Goal: Task Accomplishment & Management: Complete application form

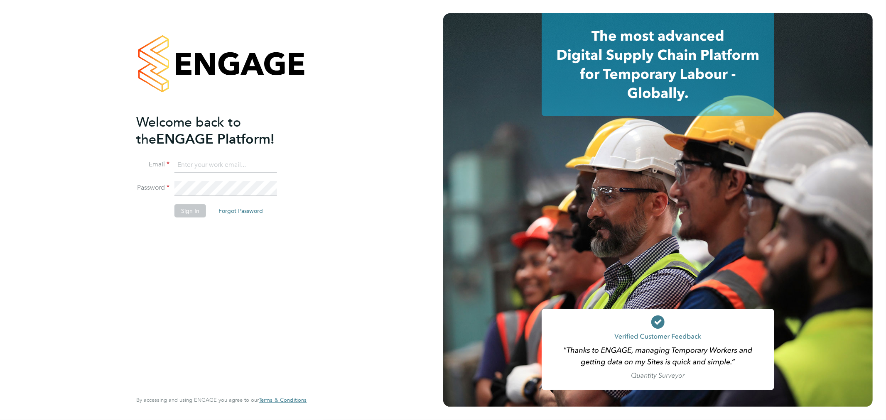
type input "ernest.mazur@wates.co.uk"
click at [200, 211] on button "Sign In" at bounding box center [190, 210] width 32 height 13
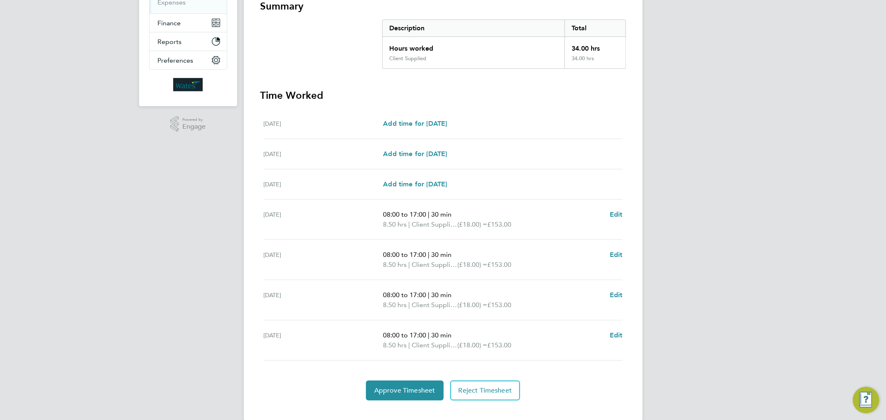
scroll to position [169, 0]
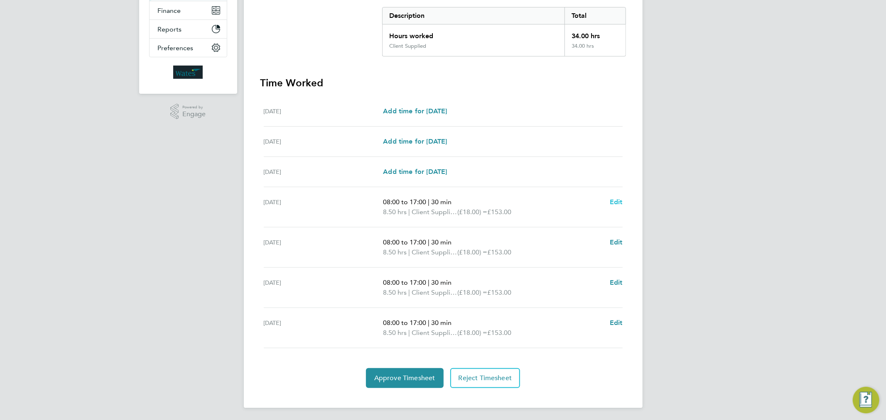
click at [615, 198] on span "Edit" at bounding box center [616, 202] width 13 height 8
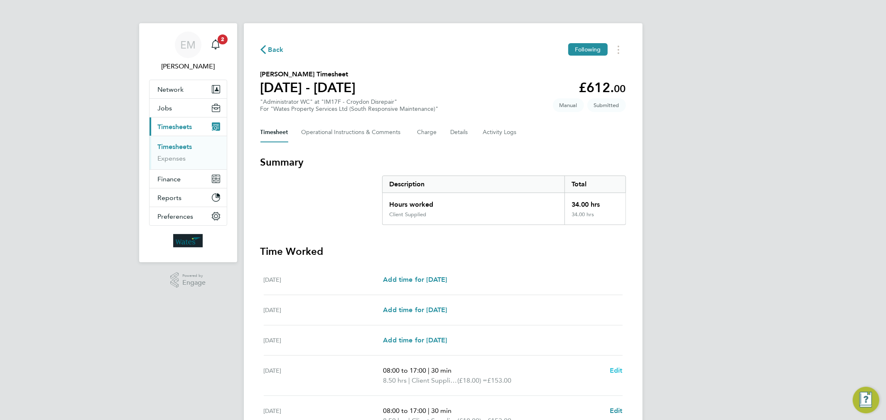
select select "30"
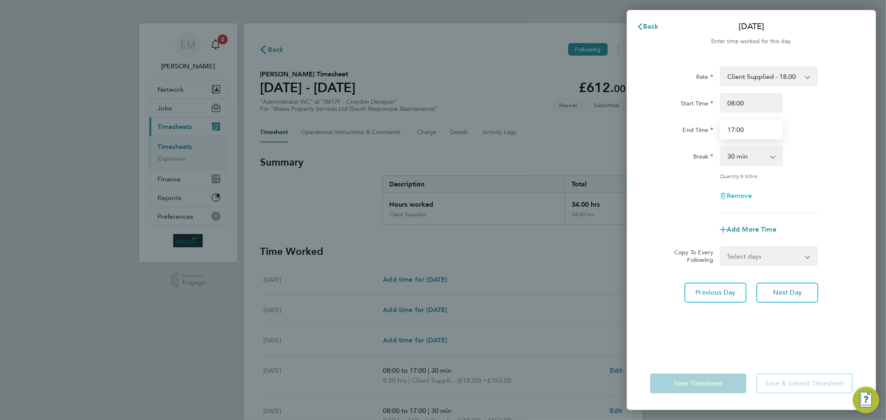
drag, startPoint x: 732, startPoint y: 129, endPoint x: 725, endPoint y: 193, distance: 64.3
click at [731, 133] on input "17:00" at bounding box center [751, 130] width 63 height 20
type input "18:00"
click at [780, 291] on span "Next Day" at bounding box center [787, 293] width 29 height 8
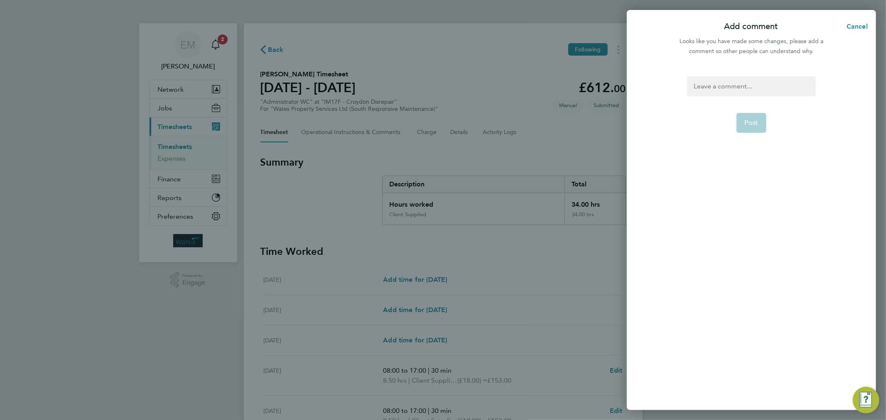
click at [745, 123] on app-form-button "Post" at bounding box center [751, 123] width 30 height 20
click at [727, 85] on div at bounding box center [751, 86] width 128 height 20
click at [731, 85] on div at bounding box center [751, 86] width 128 height 20
click at [748, 120] on span "Post" at bounding box center [752, 123] width 14 height 8
select select "30"
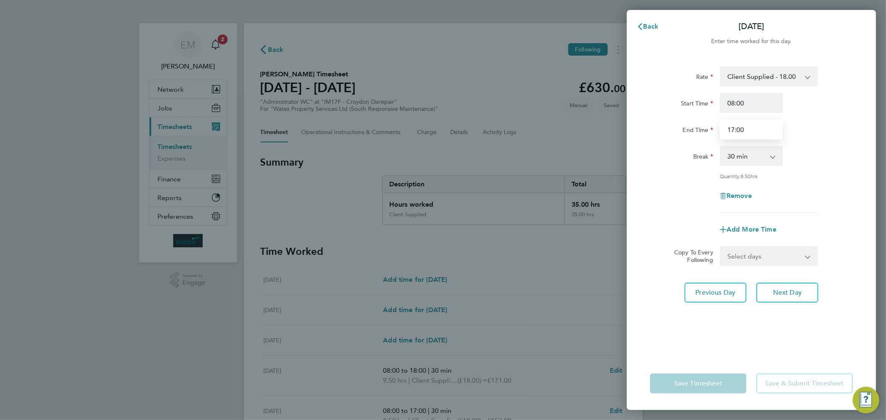
click at [732, 132] on input "17:00" at bounding box center [751, 130] width 63 height 20
type input "18:00"
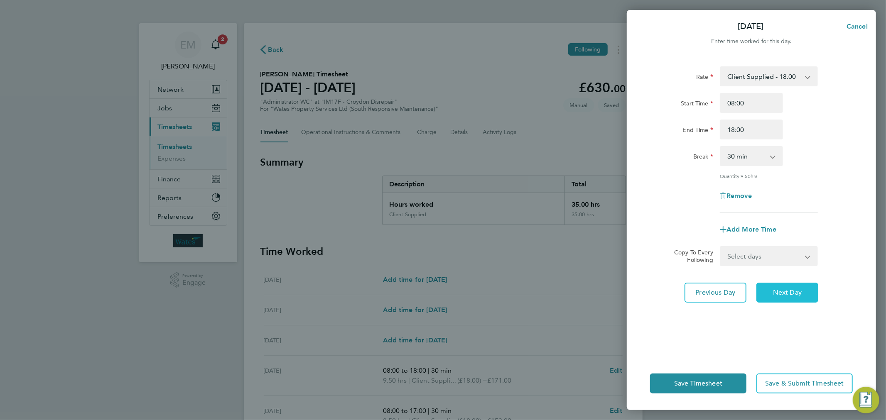
click at [782, 283] on button "Next Day" at bounding box center [787, 293] width 62 height 20
select select "30"
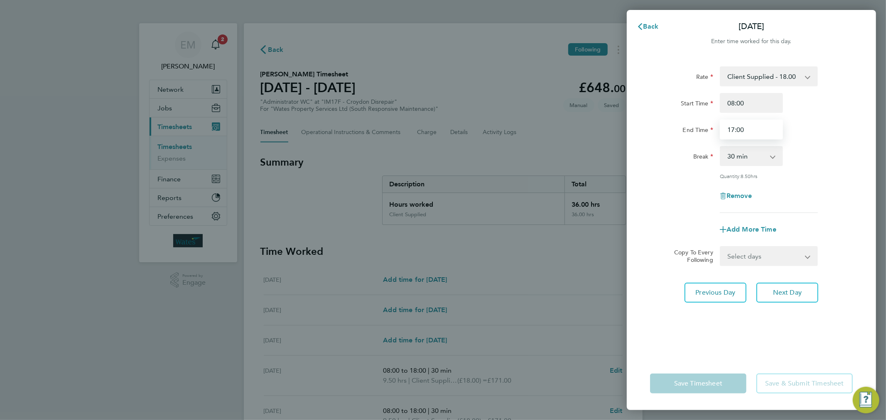
click at [732, 128] on input "17:00" at bounding box center [751, 130] width 63 height 20
type input "18:00"
click at [792, 291] on span "Next Day" at bounding box center [787, 293] width 29 height 8
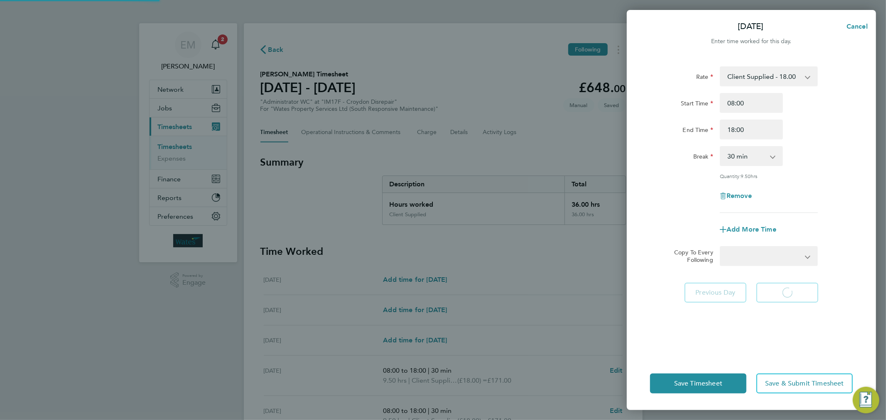
select select "30"
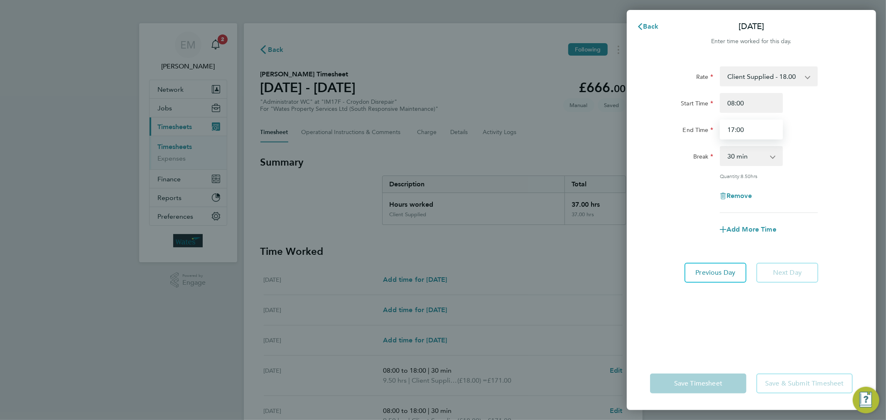
click at [732, 132] on input "17:00" at bounding box center [751, 130] width 63 height 20
type input "18:00"
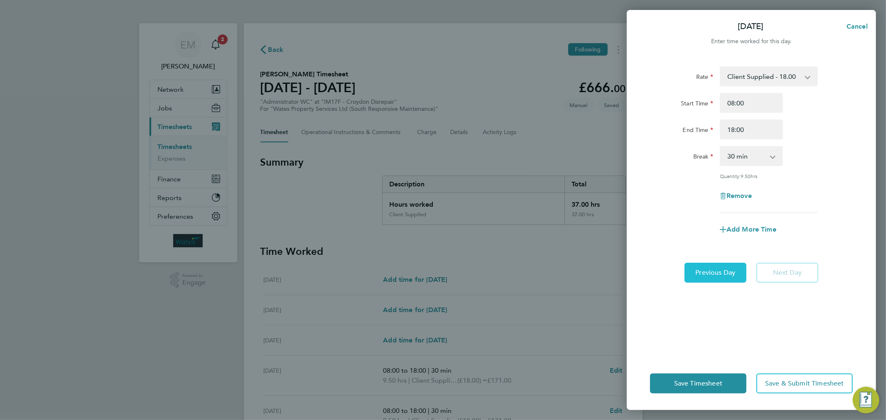
click at [723, 269] on span "Previous Day" at bounding box center [716, 273] width 40 height 8
select select "30"
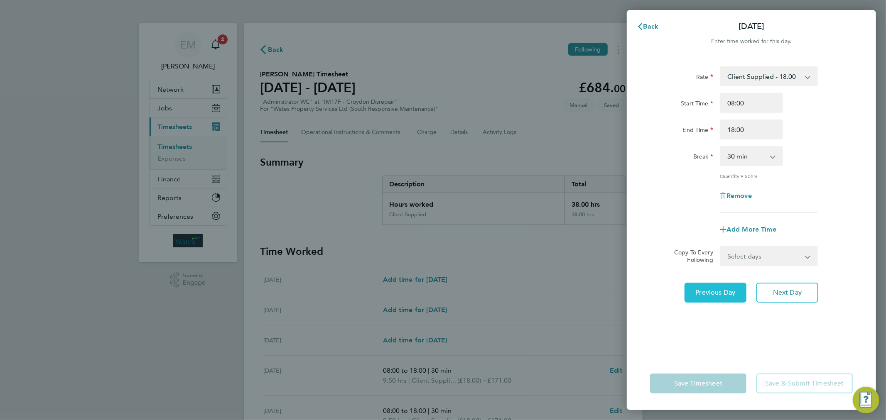
click at [723, 268] on div "Rate Client Supplied - 18.00 Start Time 08:00 End Time 18:00 Break 0 min 15 min…" at bounding box center [751, 206] width 249 height 301
click at [727, 293] on span "Previous Day" at bounding box center [716, 293] width 40 height 8
select select "30"
click at [727, 293] on span "Previous Day" at bounding box center [716, 293] width 40 height 8
select select "30"
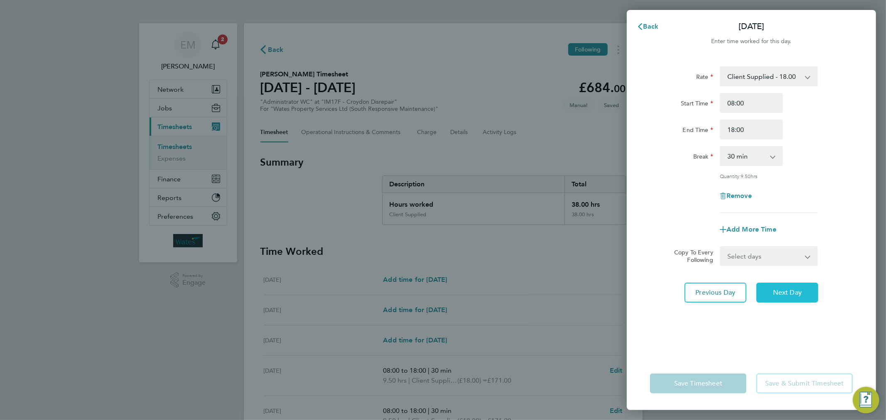
click at [786, 292] on span "Next Day" at bounding box center [787, 293] width 29 height 8
select select "30"
click at [786, 292] on span "Next Day" at bounding box center [787, 293] width 29 height 8
select select "30"
click at [786, 292] on span "Next Day" at bounding box center [787, 293] width 29 height 8
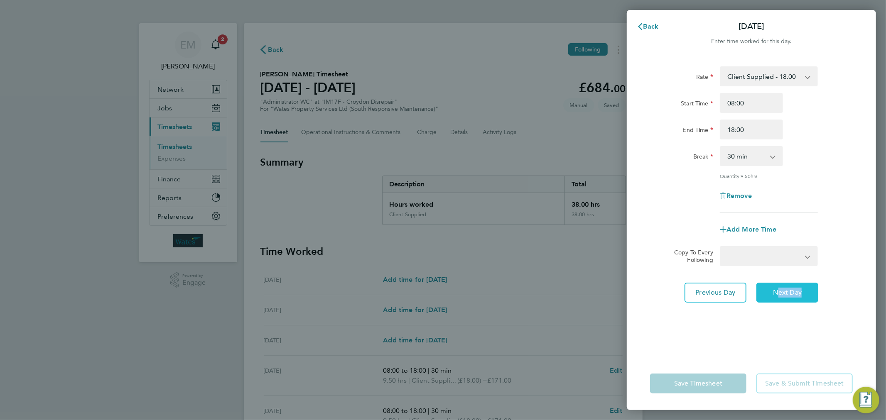
select select "30"
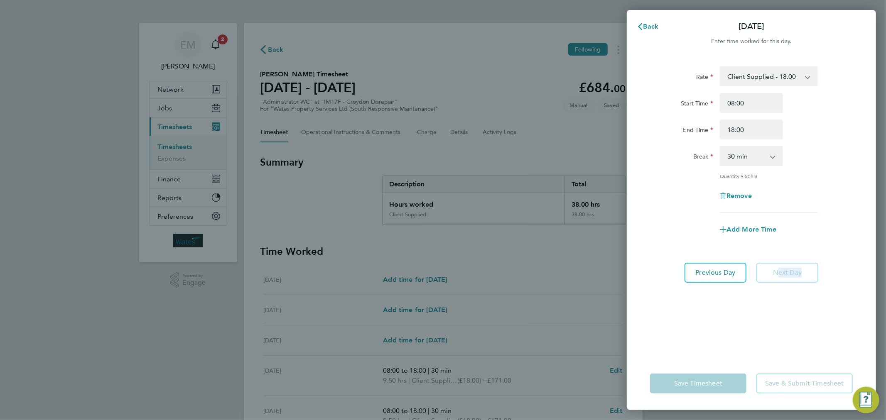
click at [786, 292] on div "Rate Client Supplied - 18.00 Start Time 08:00 End Time 18:00 Break 0 min 15 min…" at bounding box center [751, 206] width 249 height 301
click at [721, 385] on app-form-button "Save Timesheet" at bounding box center [700, 384] width 101 height 20
click at [651, 25] on span "Back" at bounding box center [650, 26] width 15 height 8
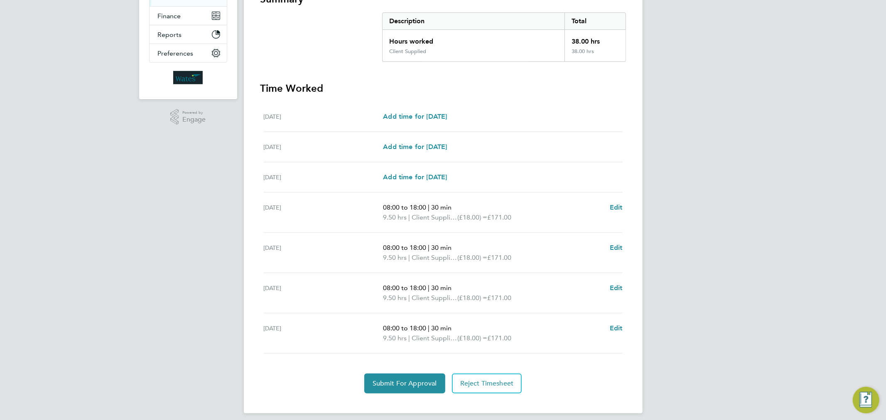
scroll to position [169, 0]
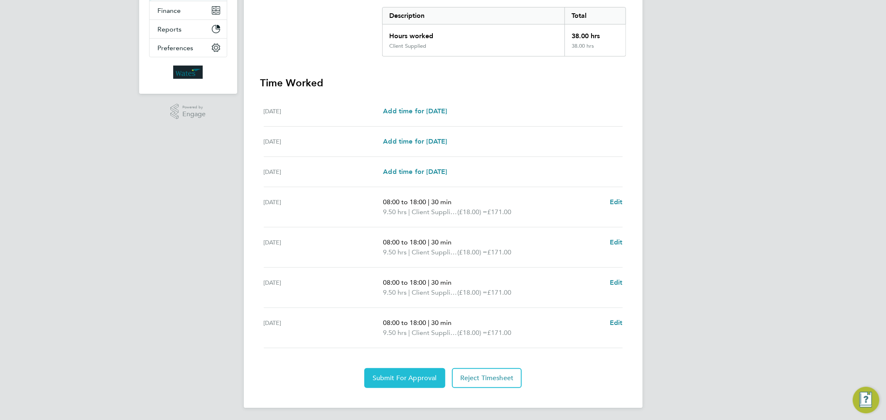
click at [424, 375] on span "Submit For Approval" at bounding box center [404, 378] width 64 height 8
click at [414, 374] on span "Approve Timesheet" at bounding box center [404, 378] width 61 height 8
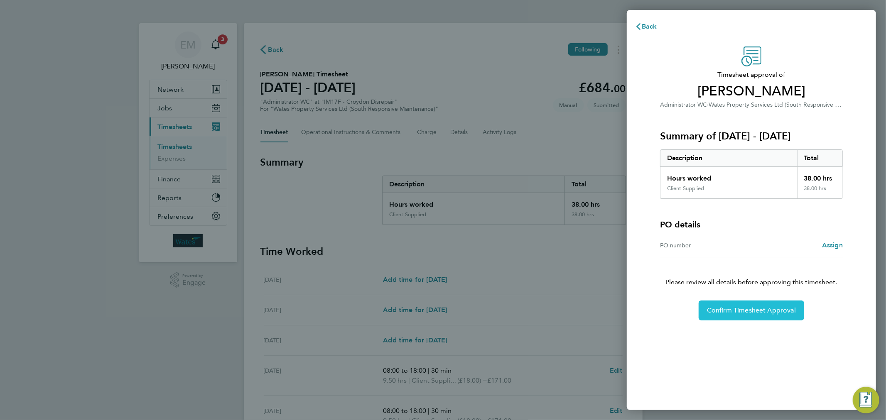
click at [764, 307] on span "Confirm Timesheet Approval" at bounding box center [751, 310] width 89 height 8
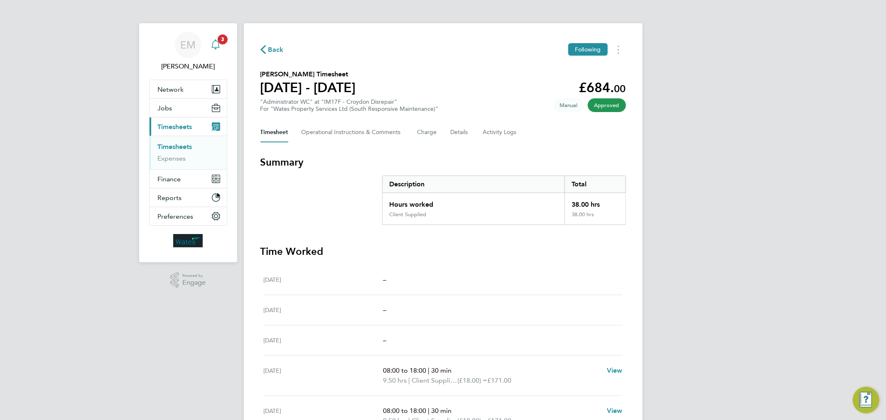
click at [218, 39] on span "3" at bounding box center [223, 39] width 10 height 10
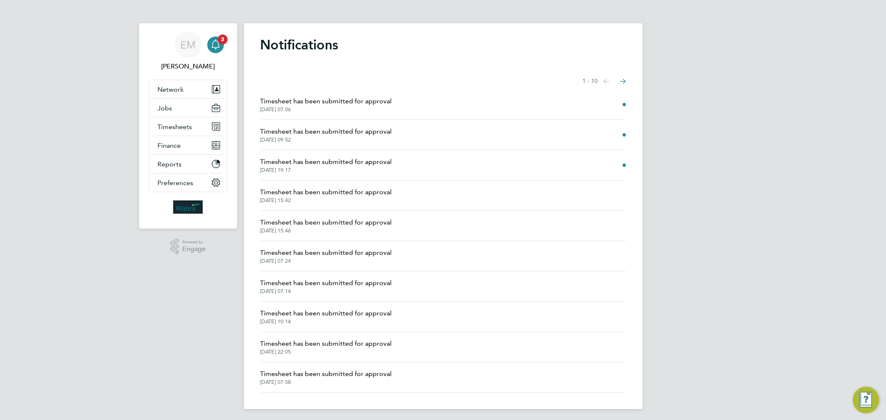
click at [310, 132] on span "Timesheet has been submitted for approval" at bounding box center [326, 132] width 132 height 10
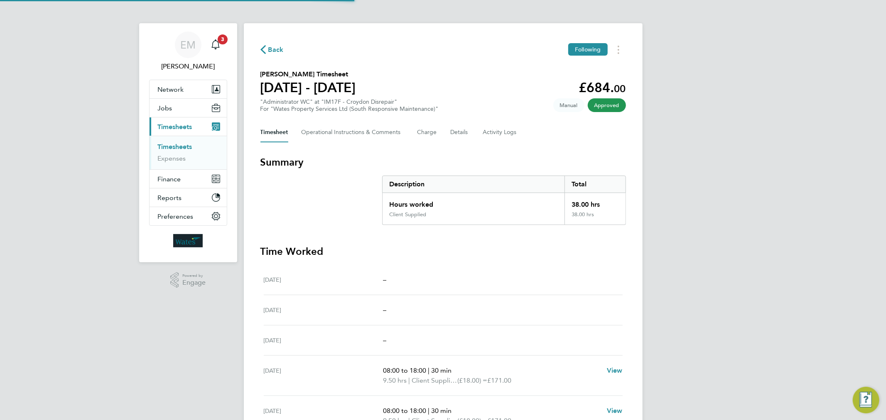
click at [293, 103] on div ""Administrator WC" at "IM17F - Croydon Disrepair" For "Wates Property Services …" at bounding box center [349, 105] width 178 height 14
click at [218, 38] on span "3" at bounding box center [223, 39] width 10 height 10
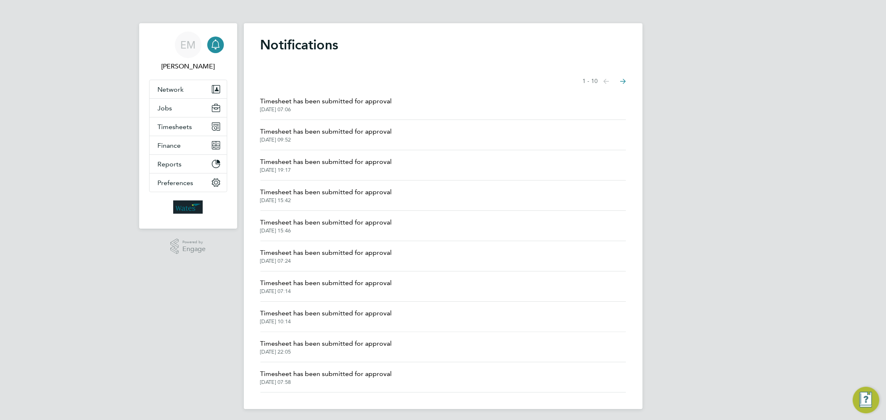
click at [285, 99] on span "Timesheet has been submitted for approval" at bounding box center [326, 101] width 132 height 10
